Goal: Task Accomplishment & Management: Complete application form

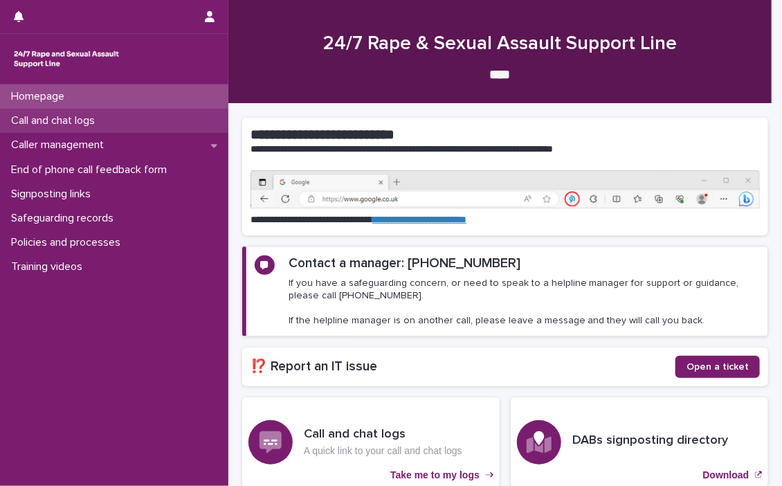
click at [41, 117] on p "Call and chat logs" at bounding box center [56, 120] width 100 height 13
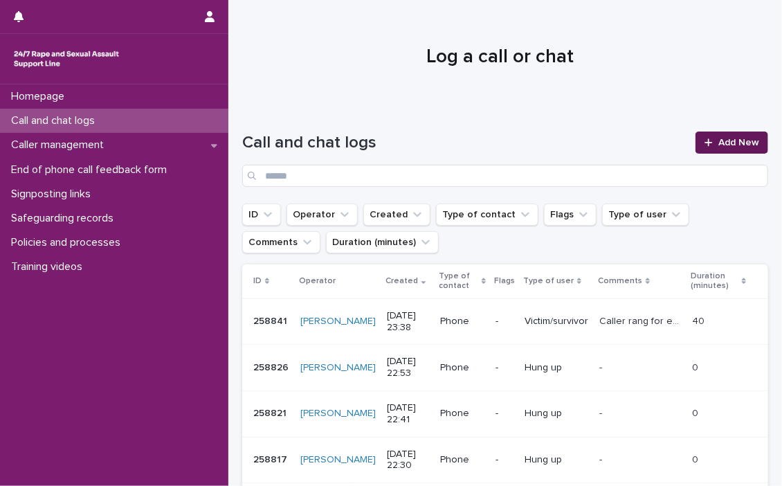
click at [720, 136] on link "Add New" at bounding box center [731, 142] width 73 height 22
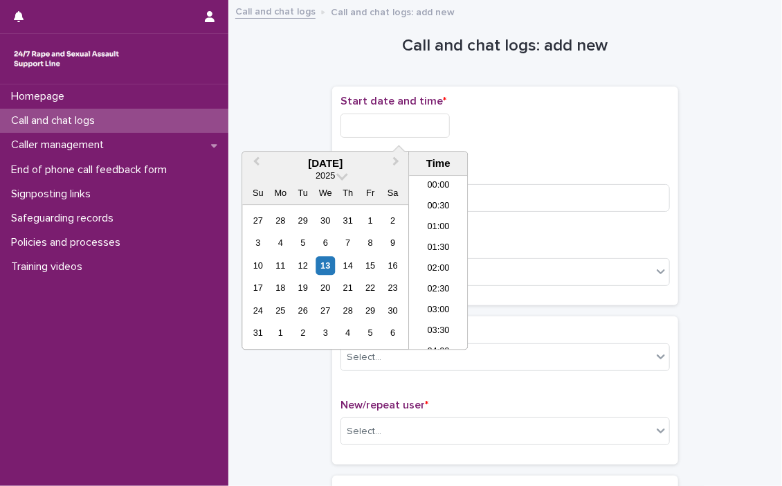
click at [371, 122] on input "text" at bounding box center [394, 125] width 109 height 24
drag, startPoint x: 434, startPoint y: 257, endPoint x: 430, endPoint y: 170, distance: 87.9
click at [434, 258] on li "08:30" at bounding box center [438, 263] width 59 height 21
click at [432, 125] on input "**********" at bounding box center [394, 125] width 109 height 24
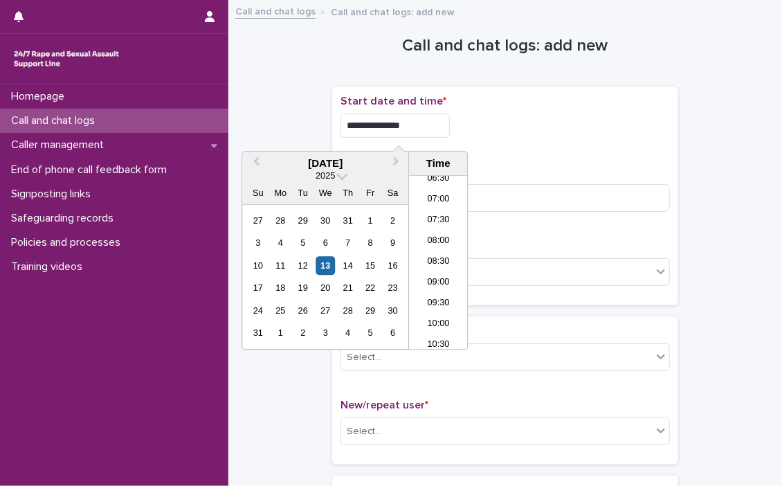
type input "**********"
drag, startPoint x: 558, startPoint y: 118, endPoint x: 432, endPoint y: 207, distance: 154.3
click at [549, 125] on div "**********" at bounding box center [504, 125] width 329 height 24
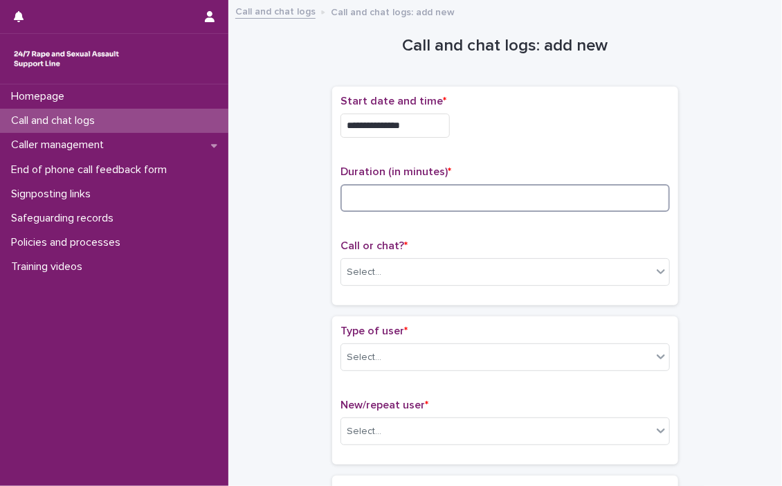
click at [418, 199] on input at bounding box center [504, 198] width 329 height 28
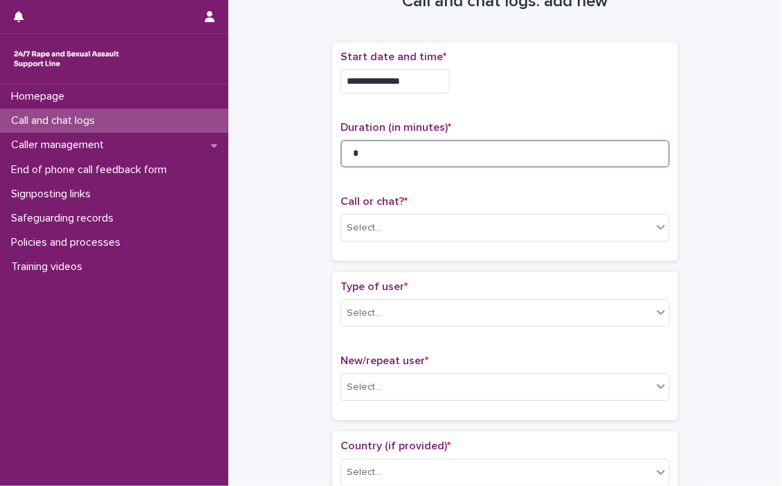
scroll to position [69, 0]
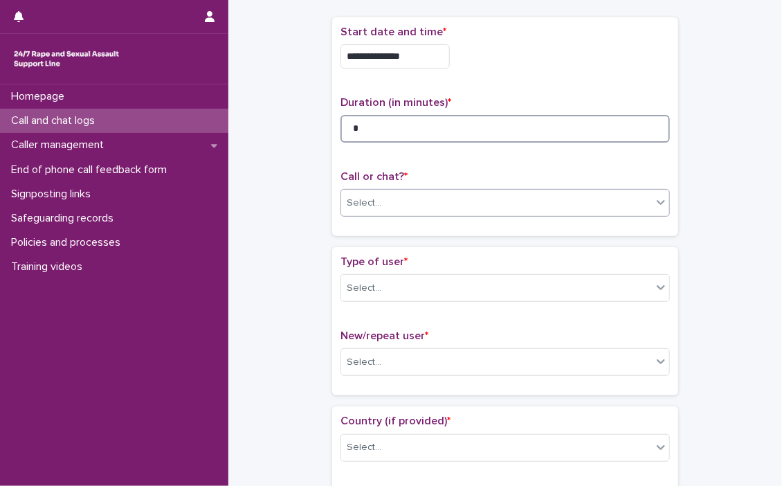
type input "*"
click at [654, 203] on icon at bounding box center [661, 202] width 14 height 14
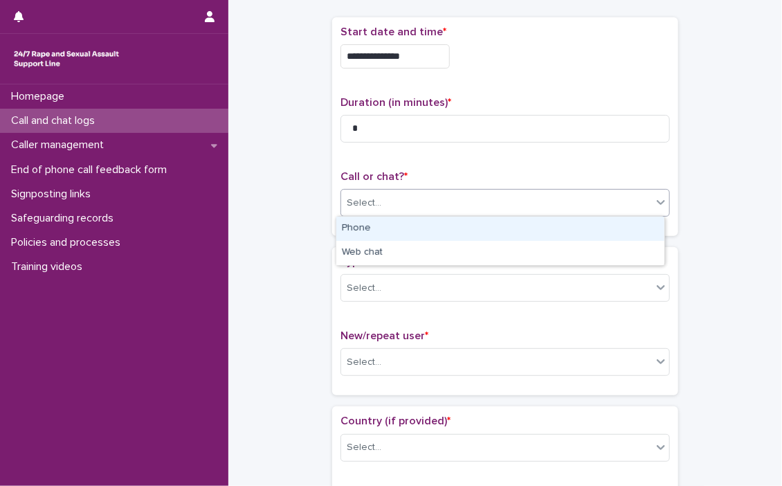
click at [432, 227] on div "Phone" at bounding box center [500, 229] width 328 height 24
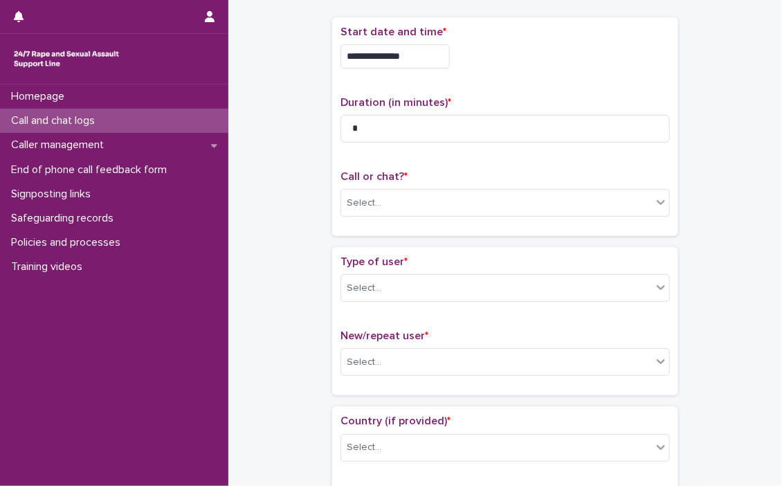
click at [432, 227] on div "**********" at bounding box center [505, 126] width 346 height 219
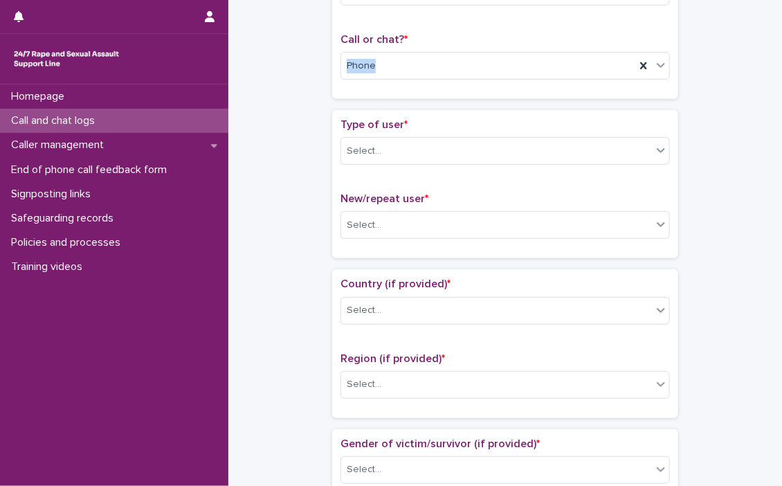
scroll to position [208, 0]
click at [654, 149] on icon at bounding box center [661, 149] width 14 height 14
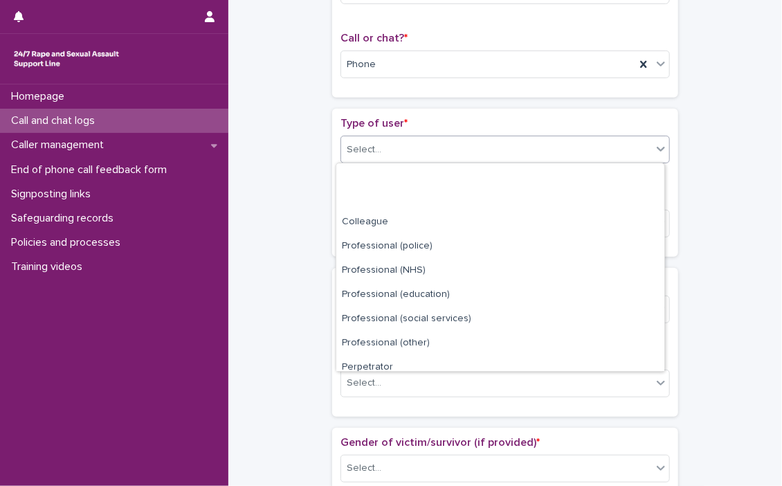
scroll to position [155, 0]
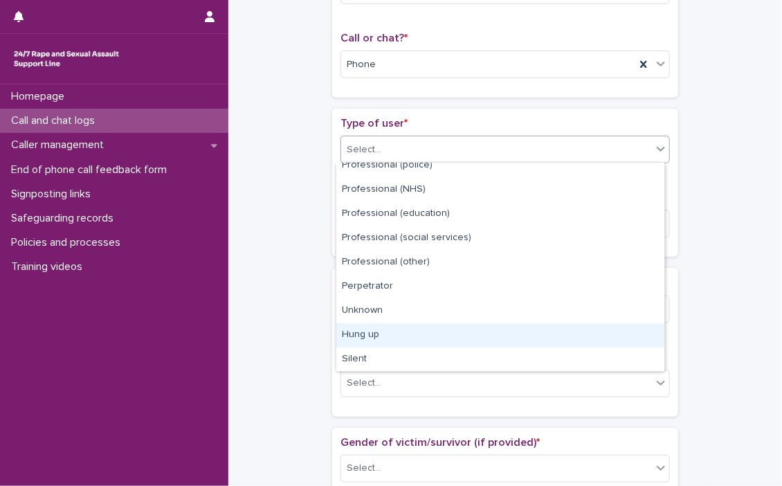
click at [397, 327] on div "Hung up" at bounding box center [500, 335] width 328 height 24
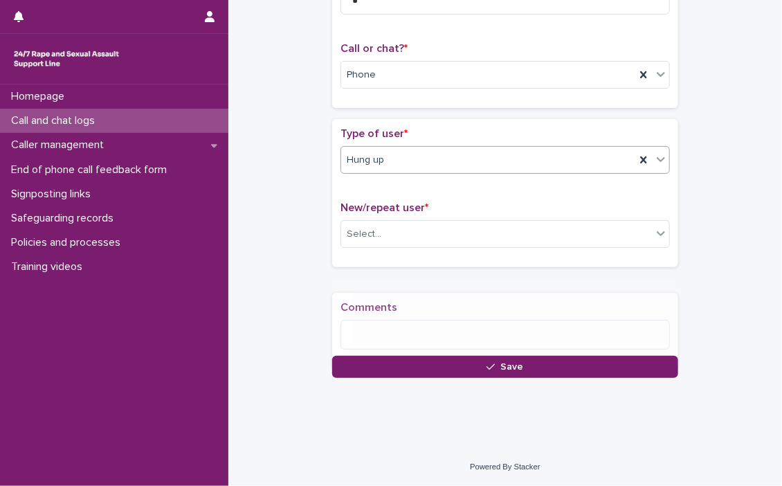
scroll to position [205, 0]
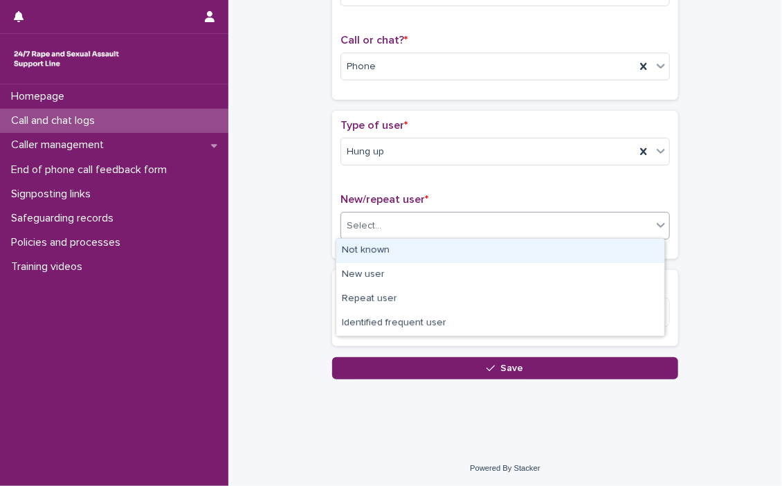
click at [654, 225] on icon at bounding box center [661, 225] width 14 height 14
click at [454, 253] on div "Not known" at bounding box center [500, 251] width 328 height 24
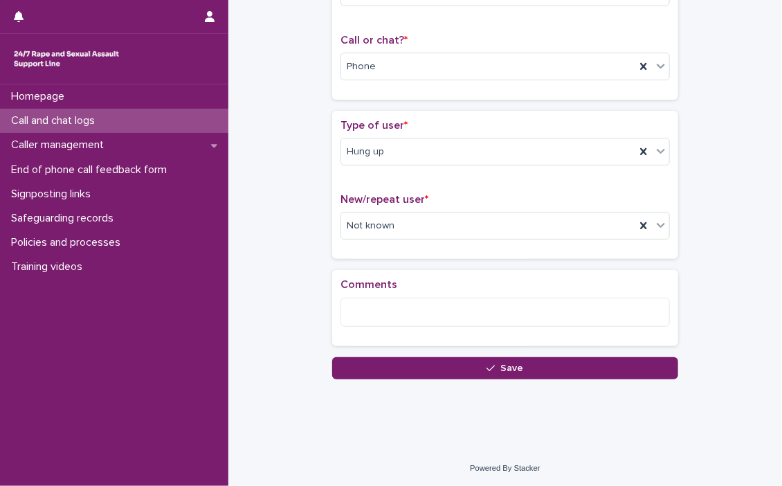
drag, startPoint x: 511, startPoint y: 364, endPoint x: 511, endPoint y: 356, distance: 8.3
click at [511, 357] on button "Save" at bounding box center [505, 368] width 346 height 22
